Goal: Transaction & Acquisition: Purchase product/service

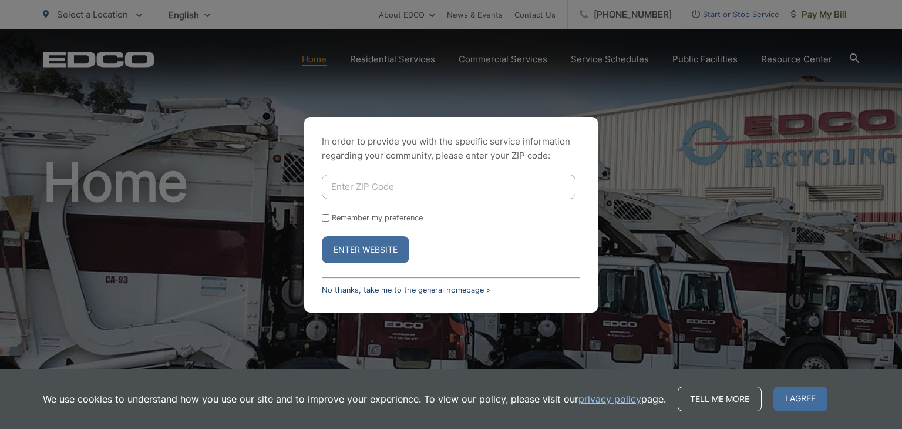
click at [392, 290] on link "No thanks, take me to the general homepage >" at bounding box center [406, 289] width 169 height 9
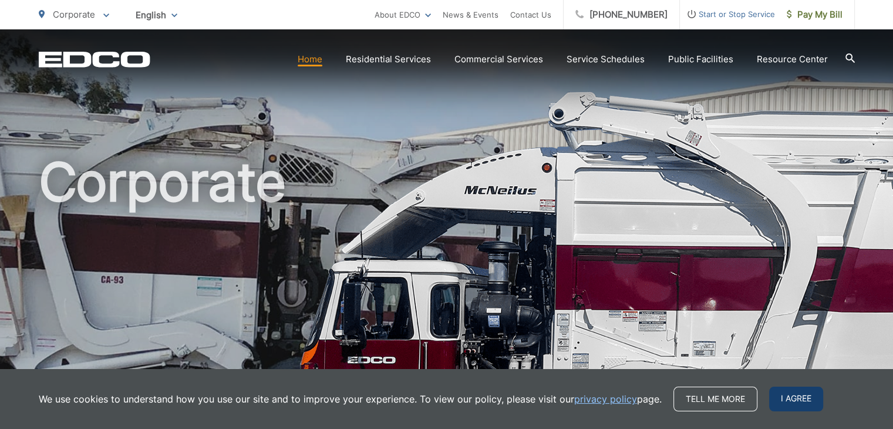
click at [794, 400] on span "I agree" at bounding box center [797, 399] width 54 height 25
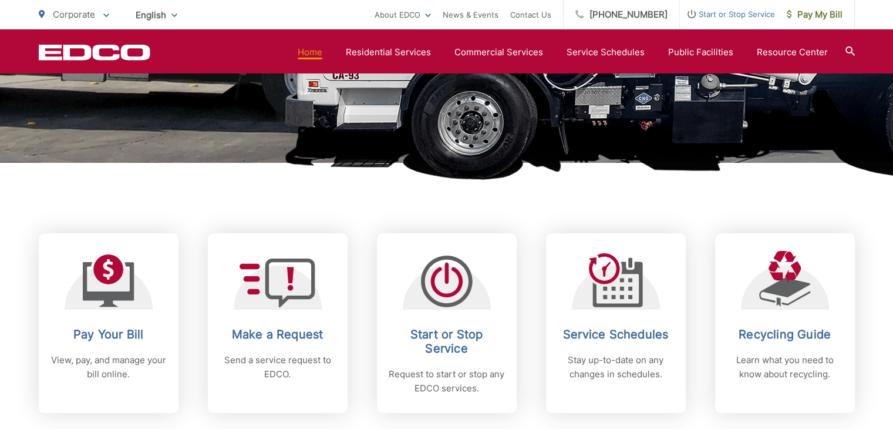
scroll to position [352, 0]
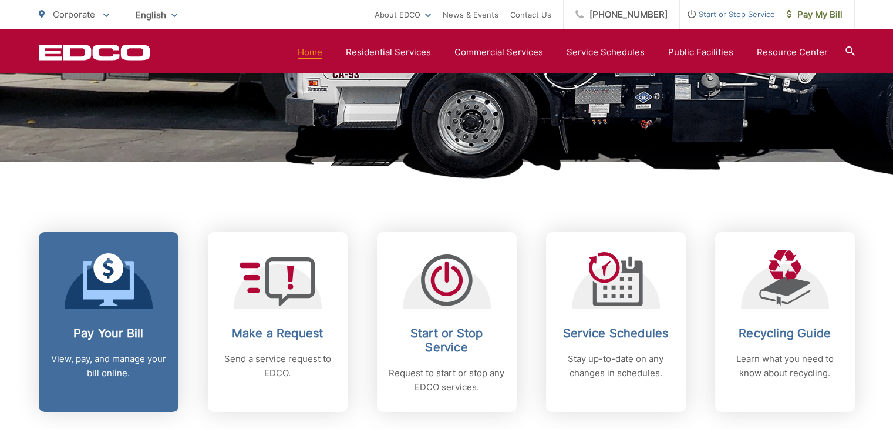
click at [113, 332] on h2 "Pay Your Bill" at bounding box center [109, 333] width 116 height 14
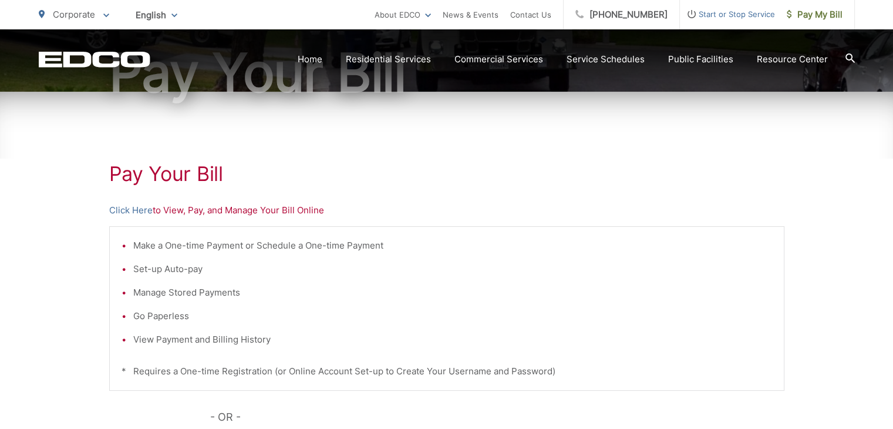
scroll to position [176, 0]
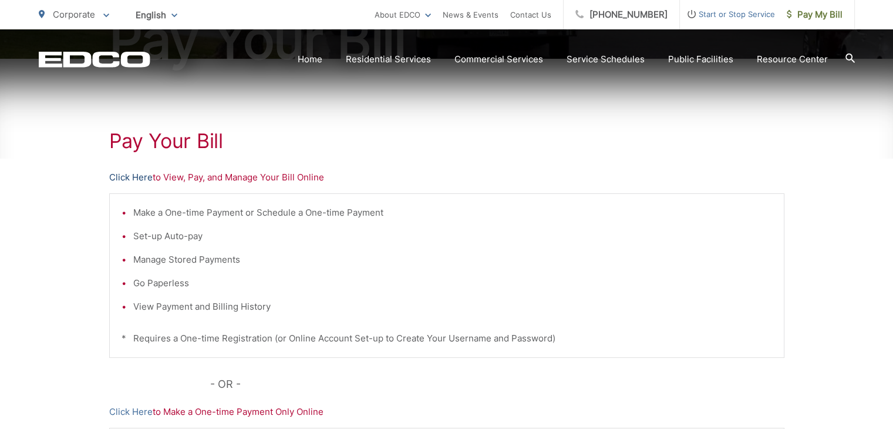
click at [132, 176] on link "Click Here" at bounding box center [130, 177] width 43 height 14
